Goal: Find specific page/section: Find specific page/section

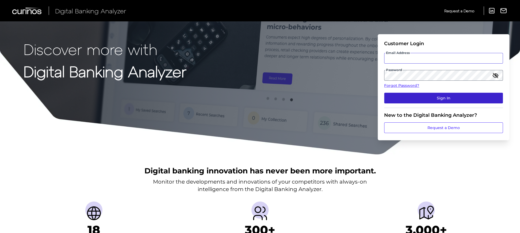
type input "[EMAIL_ADDRESS][PERSON_NAME][DOMAIN_NAME]"
click at [451, 98] on button "Sign In" at bounding box center [443, 98] width 119 height 11
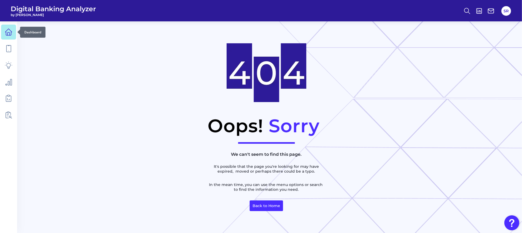
click at [10, 31] on icon at bounding box center [8, 31] width 7 height 7
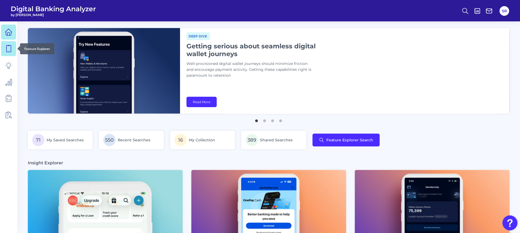
click at [5, 49] on icon at bounding box center [8, 48] width 7 height 7
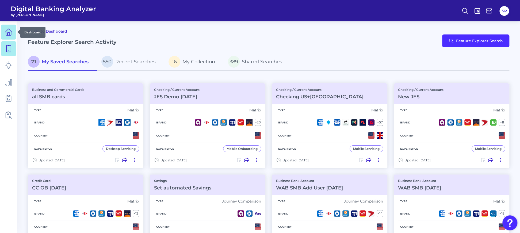
click at [3, 32] on link at bounding box center [8, 32] width 15 height 15
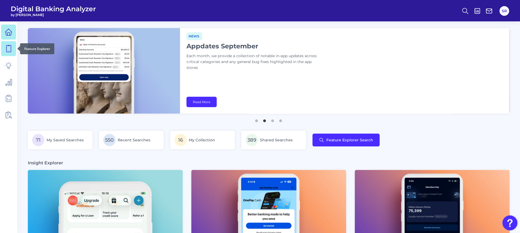
click at [6, 49] on icon at bounding box center [8, 48] width 7 height 7
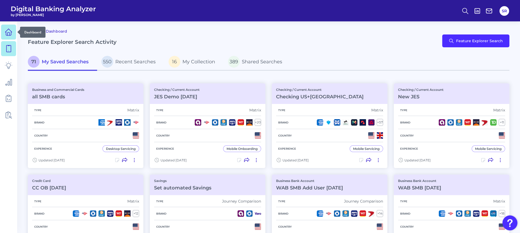
click at [5, 33] on icon at bounding box center [8, 31] width 7 height 7
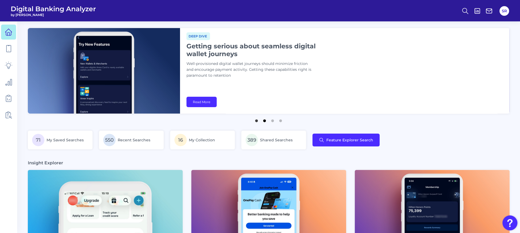
click at [262, 120] on button "2" at bounding box center [264, 119] width 5 height 5
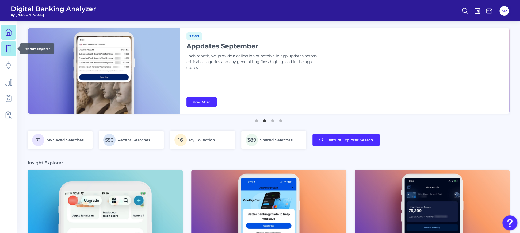
click at [12, 45] on icon at bounding box center [8, 48] width 7 height 7
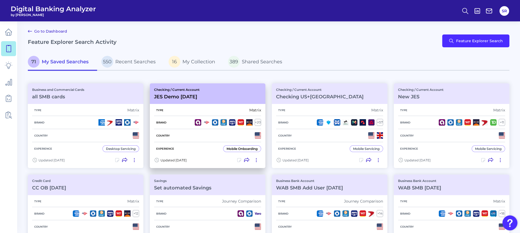
click at [221, 99] on div "Checking / Current Account JES Demo [DATE]" at bounding box center [207, 93] width 115 height 21
